Goal: Task Accomplishment & Management: Manage account settings

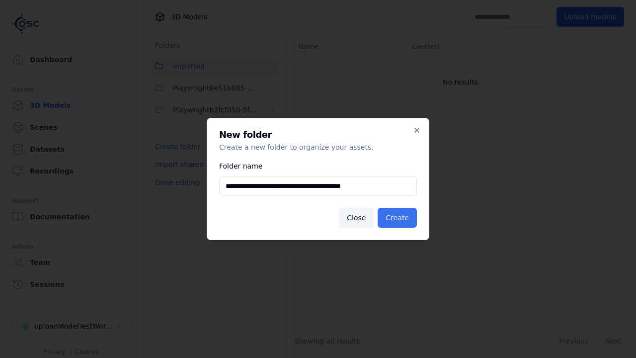
type input "**********"
click at [398, 217] on button "Create" at bounding box center [396, 218] width 39 height 20
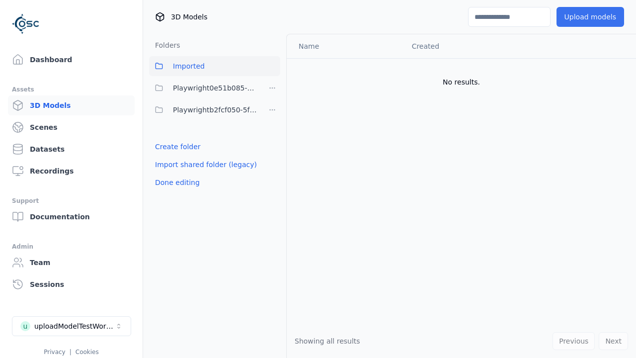
click at [591, 17] on button "Upload models" at bounding box center [590, 17] width 68 height 20
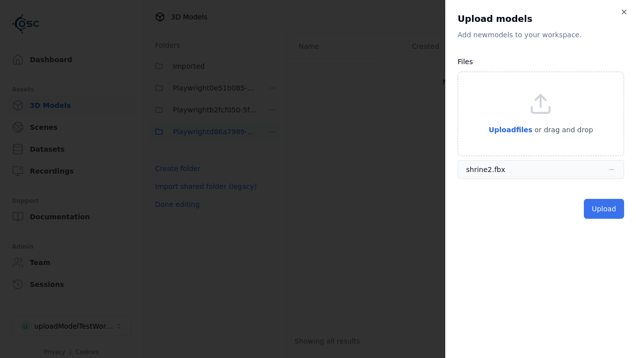
click at [604, 209] on button "Upload" at bounding box center [603, 209] width 40 height 20
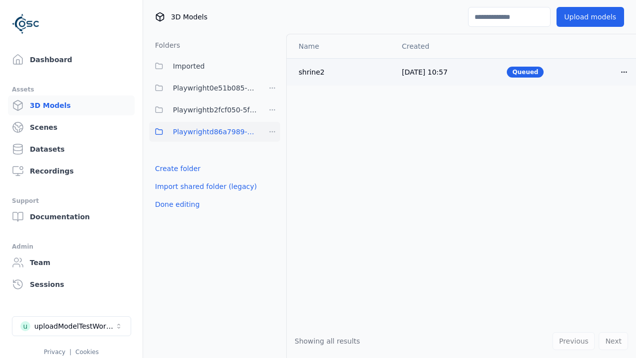
click at [624, 72] on html "Support Dashboard Assets 3D Models Scenes Datasets Recordings Support Documenta…" at bounding box center [318, 179] width 636 height 358
click at [602, 110] on div "Delete" at bounding box center [602, 110] width 59 height 16
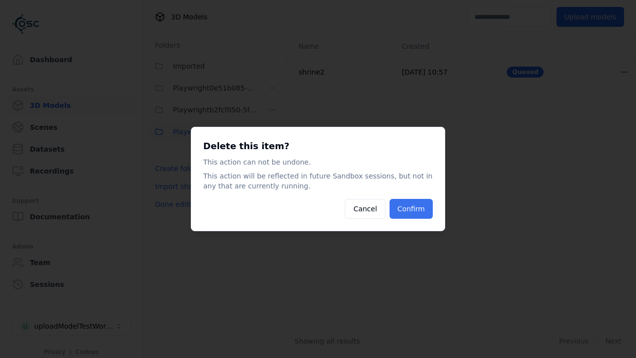
click at [412, 209] on button "Confirm" at bounding box center [410, 209] width 43 height 20
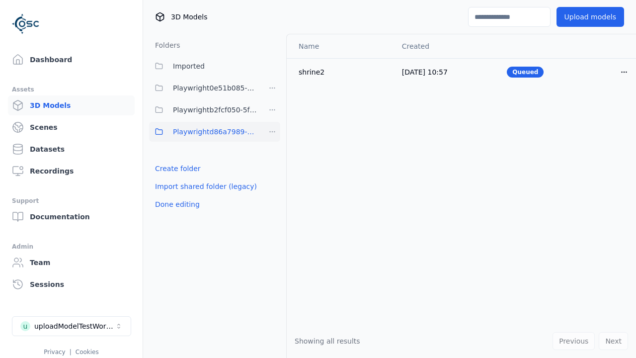
click at [272, 132] on html "Support Dashboard Assets 3D Models Scenes Datasets Recordings Support Documenta…" at bounding box center [318, 179] width 636 height 358
